Goal: Browse casually: Explore the website without a specific task or goal

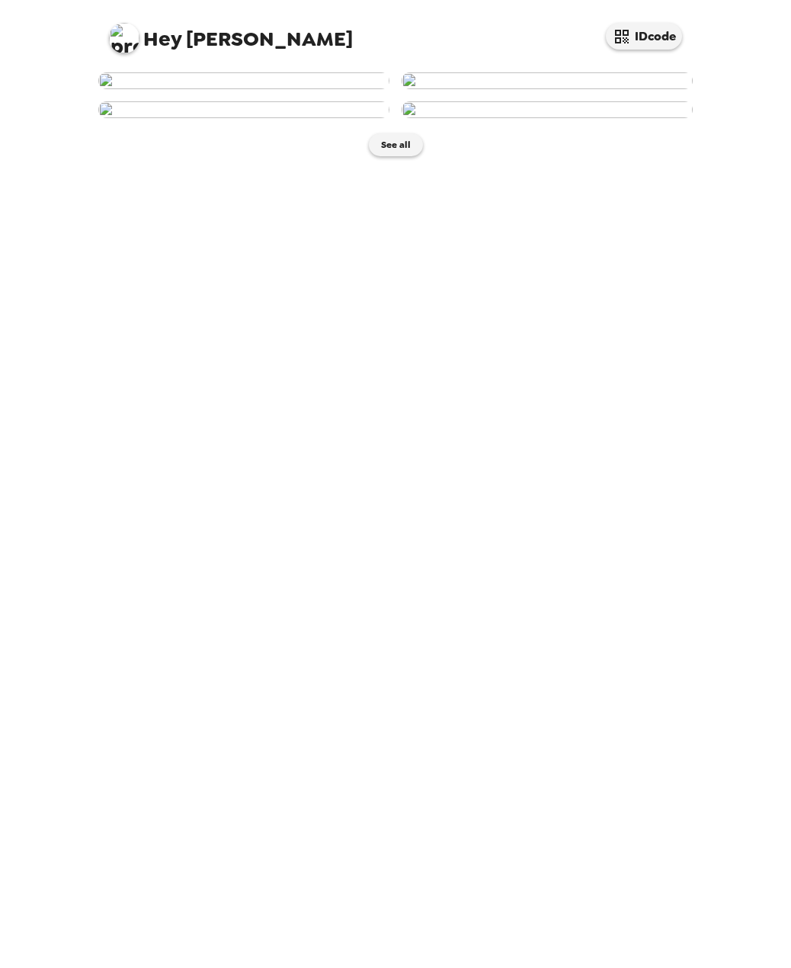
click at [600, 89] on img at bounding box center [547, 80] width 291 height 17
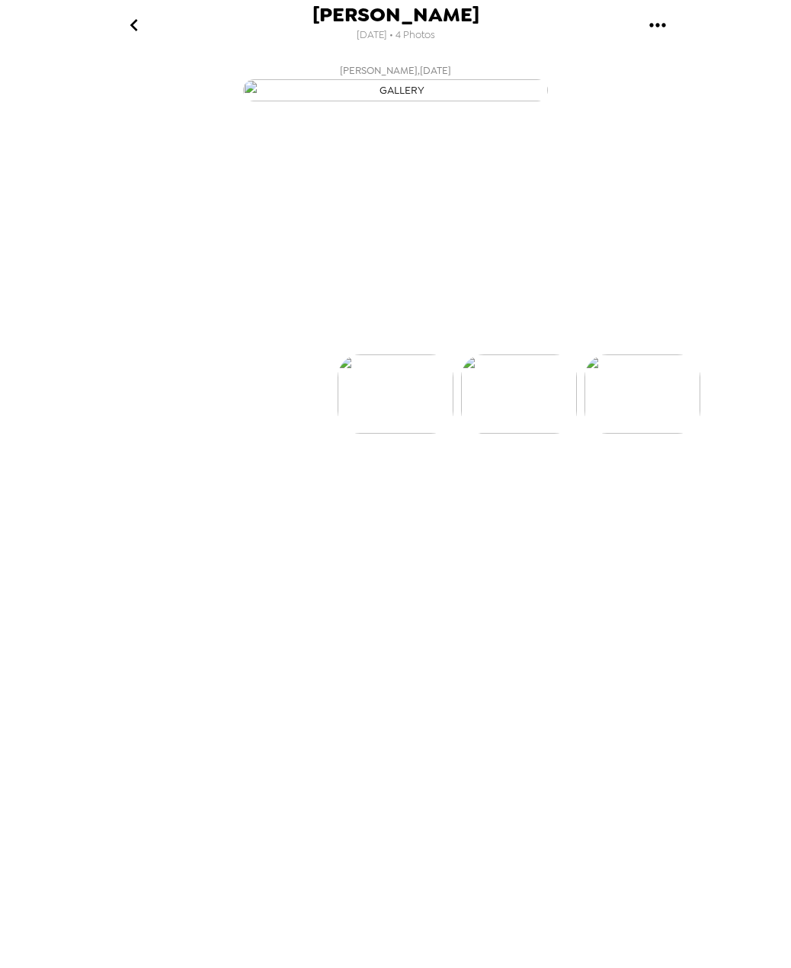
scroll to position [0, 123]
click at [283, 480] on img at bounding box center [273, 439] width 116 height 79
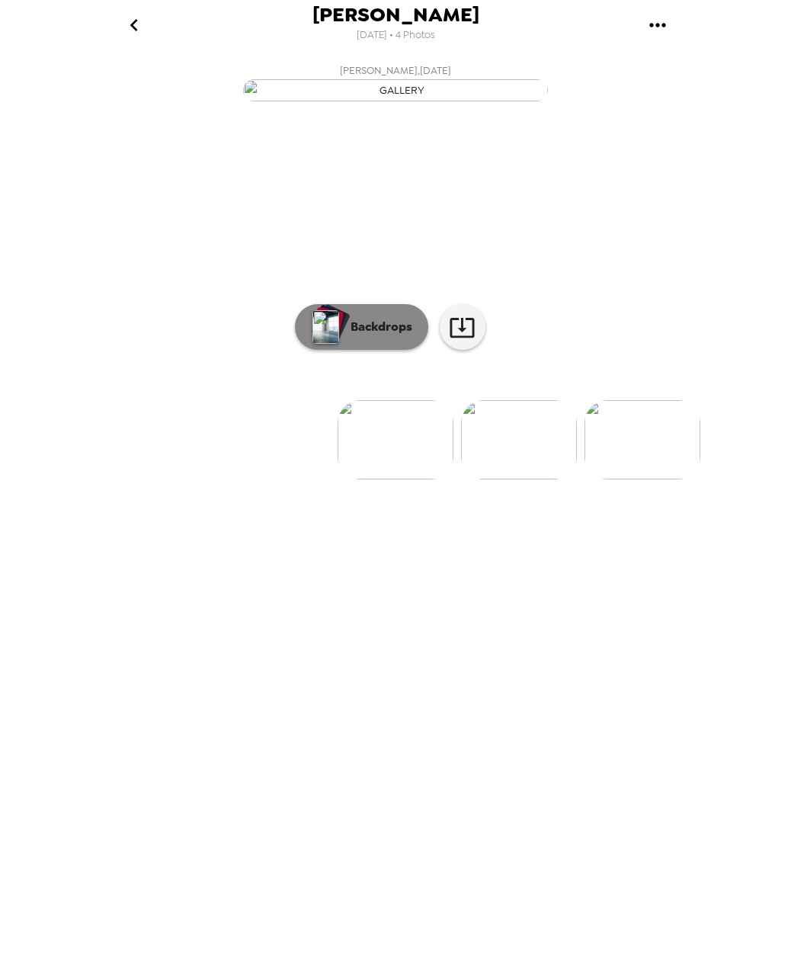
click at [341, 335] on div "button" at bounding box center [328, 321] width 30 height 28
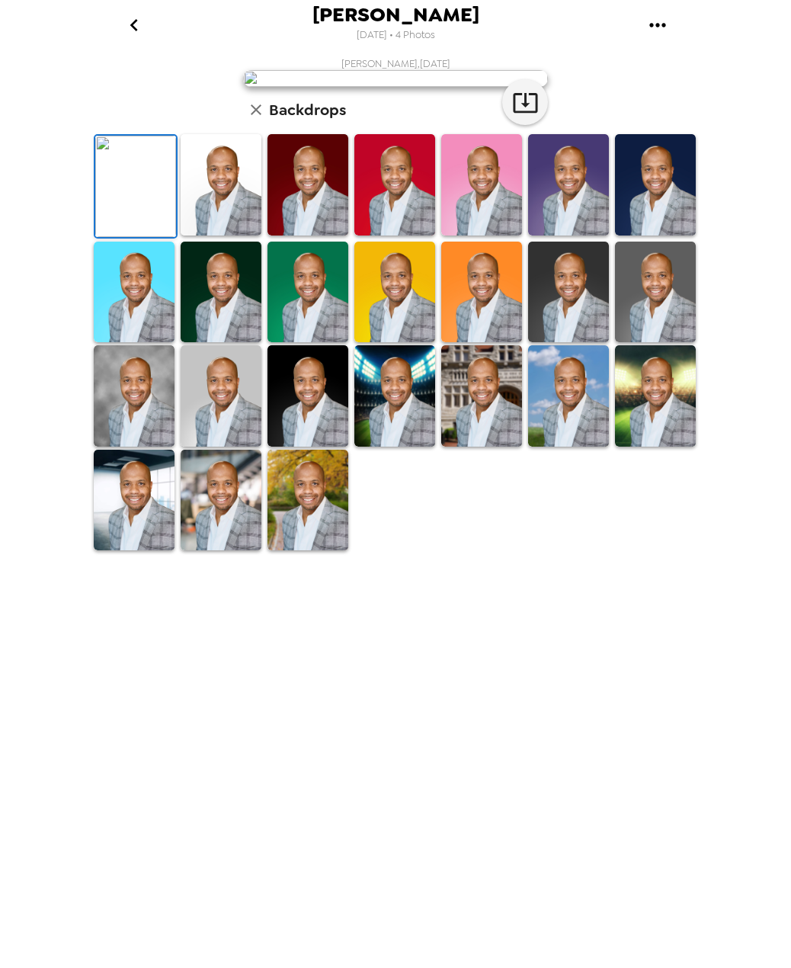
click at [666, 236] on img at bounding box center [655, 184] width 81 height 101
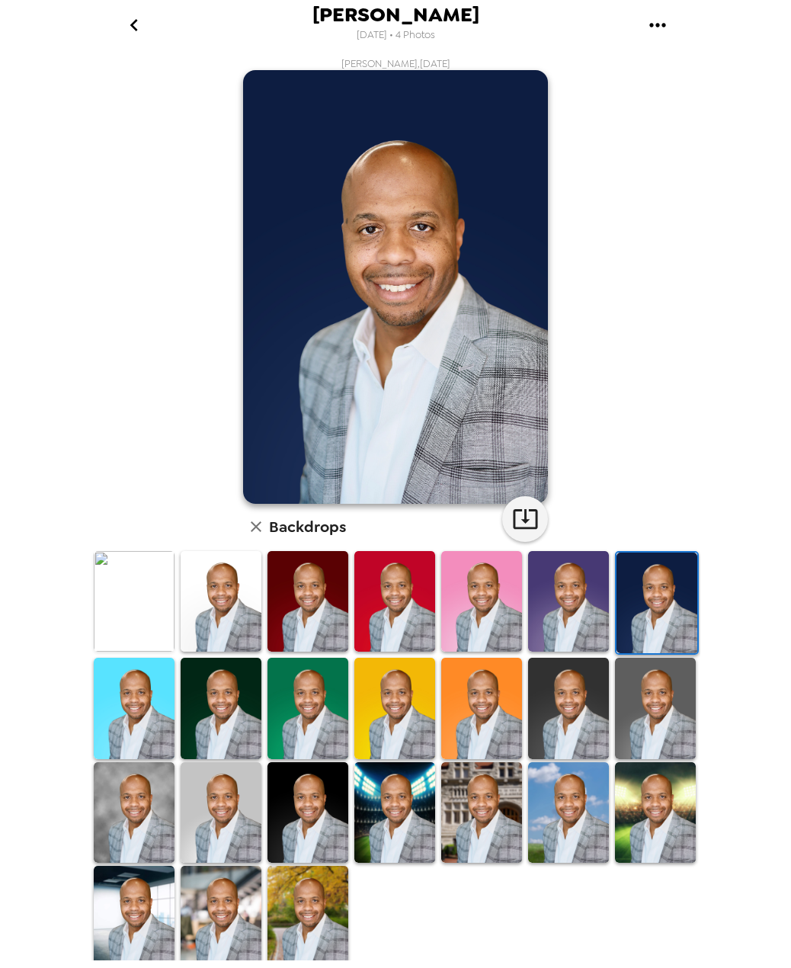
click at [207, 617] on img at bounding box center [221, 601] width 81 height 101
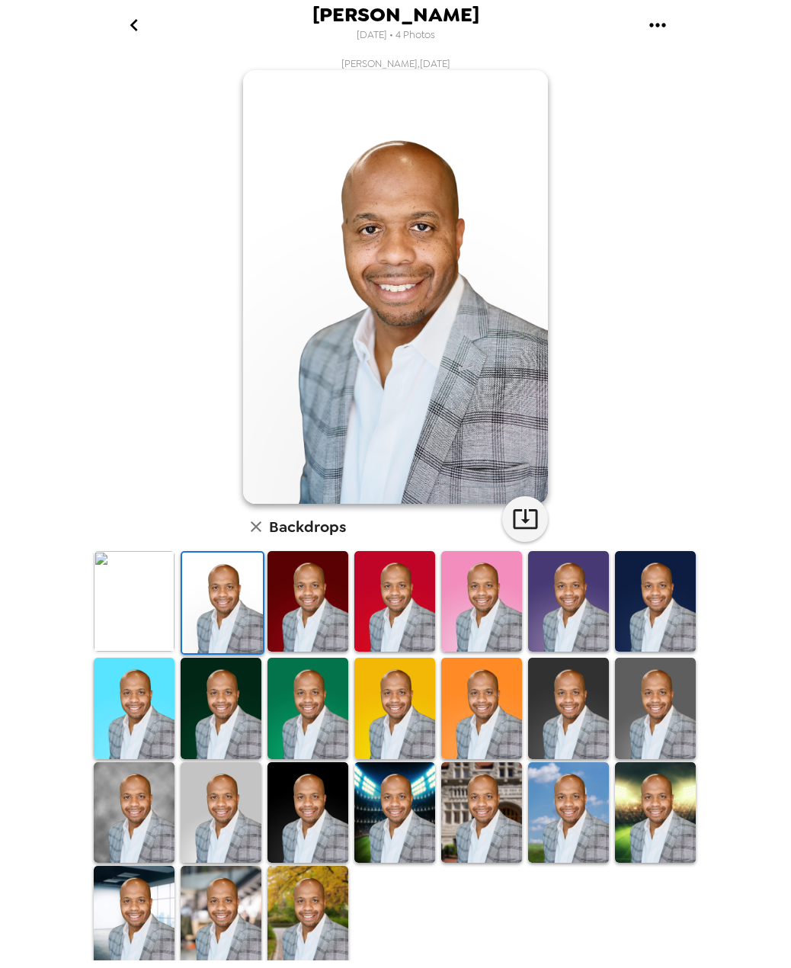
click at [252, 711] on img at bounding box center [221, 708] width 81 height 101
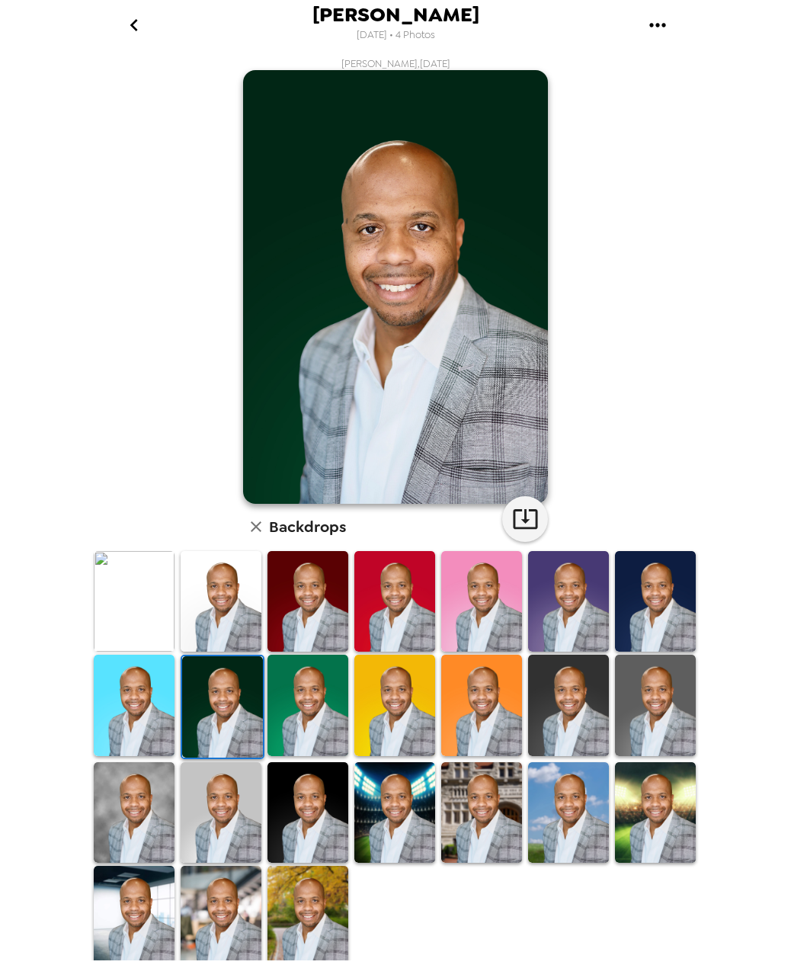
click at [369, 813] on img at bounding box center [395, 812] width 81 height 101
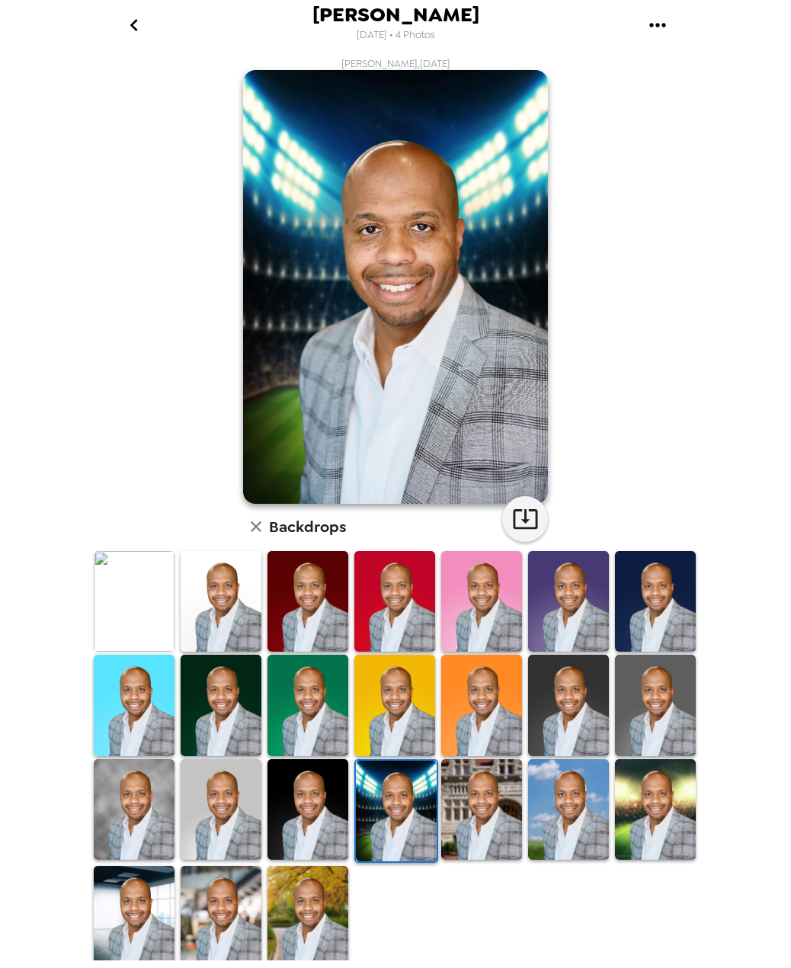
click at [230, 924] on img at bounding box center [221, 916] width 81 height 101
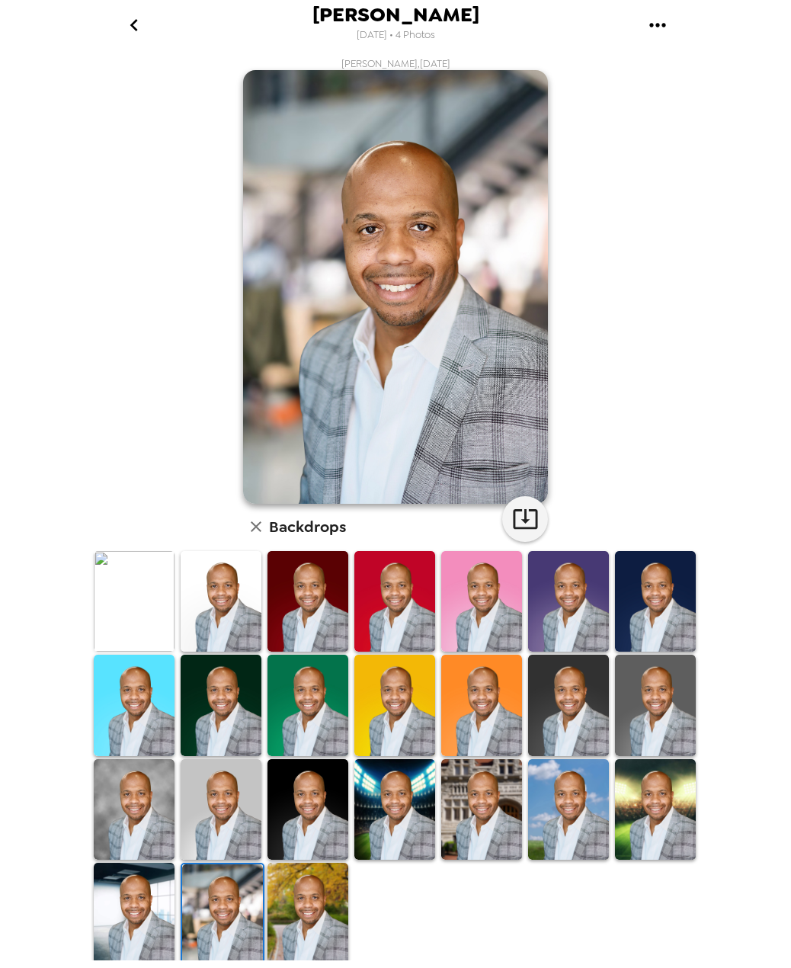
click at [140, 920] on img at bounding box center [134, 913] width 81 height 101
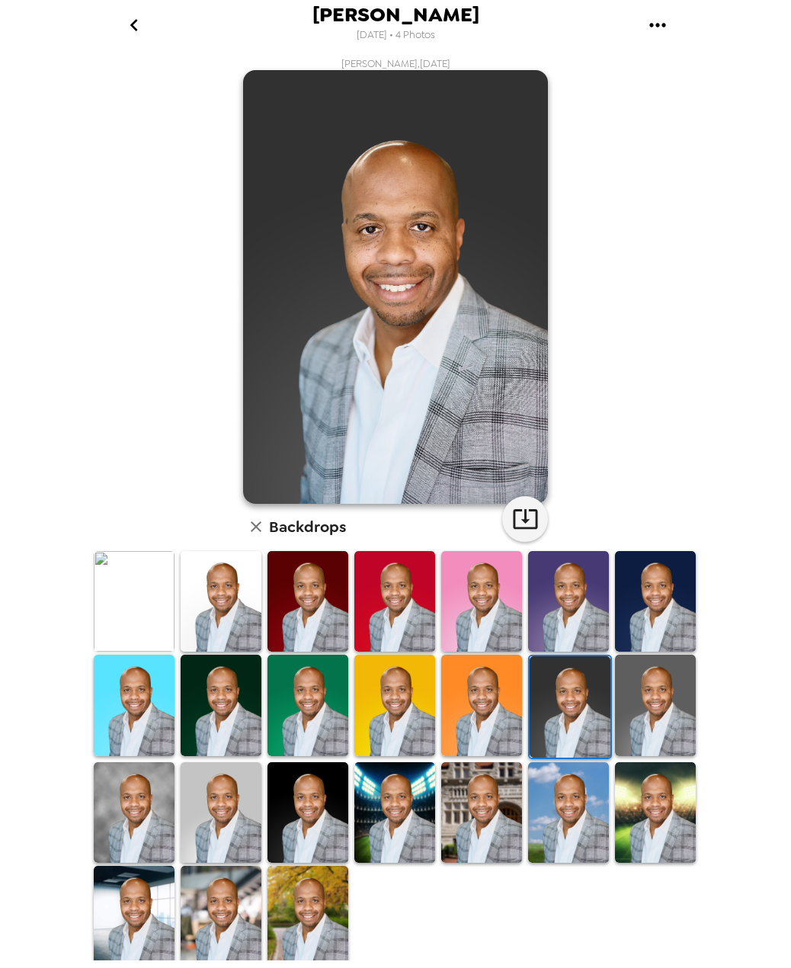
click at [680, 708] on img at bounding box center [655, 705] width 81 height 101
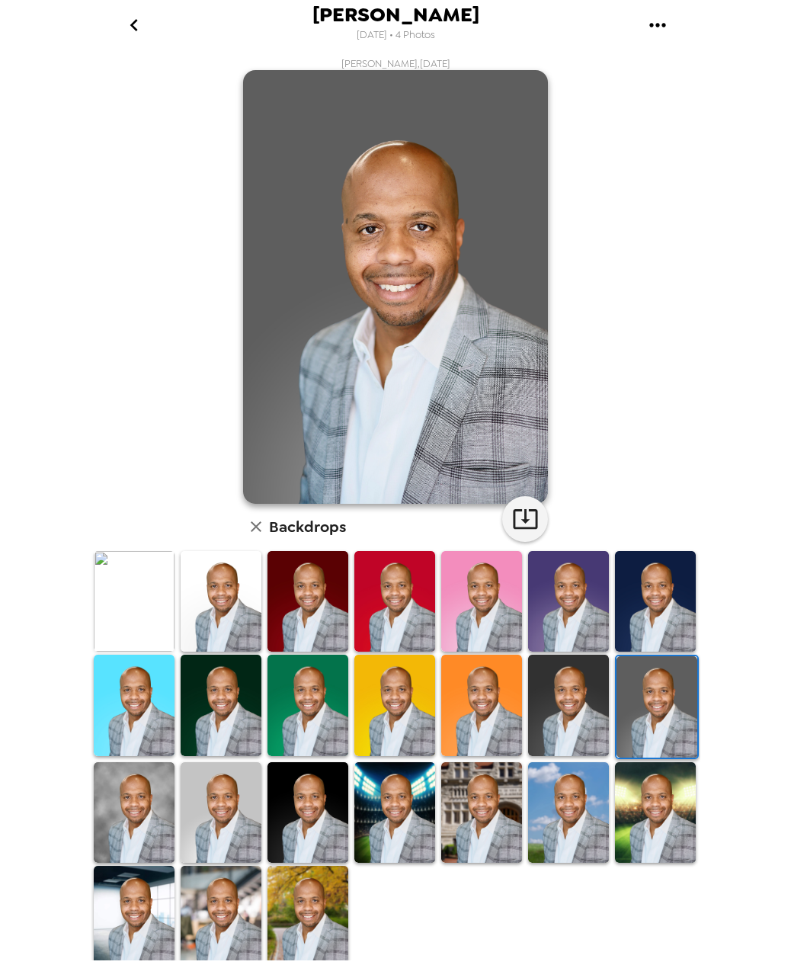
click at [570, 718] on img at bounding box center [568, 705] width 81 height 101
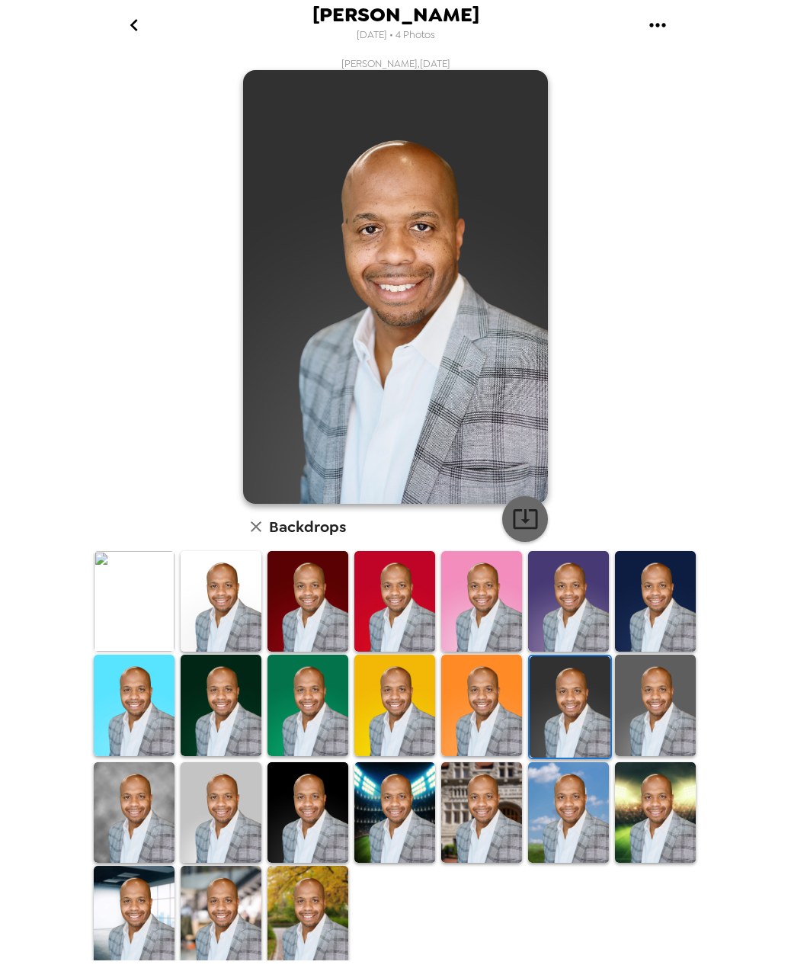
click at [518, 521] on icon "button" at bounding box center [525, 519] width 27 height 27
click at [67, 413] on div "Chris Winton 10/8/2025 • 4 Photos Chris Winton , 10-08-2025 Backdrops" at bounding box center [395, 484] width 791 height 968
click at [138, 37] on button "go back" at bounding box center [134, 25] width 50 height 50
